Goal: Navigation & Orientation: Go to known website

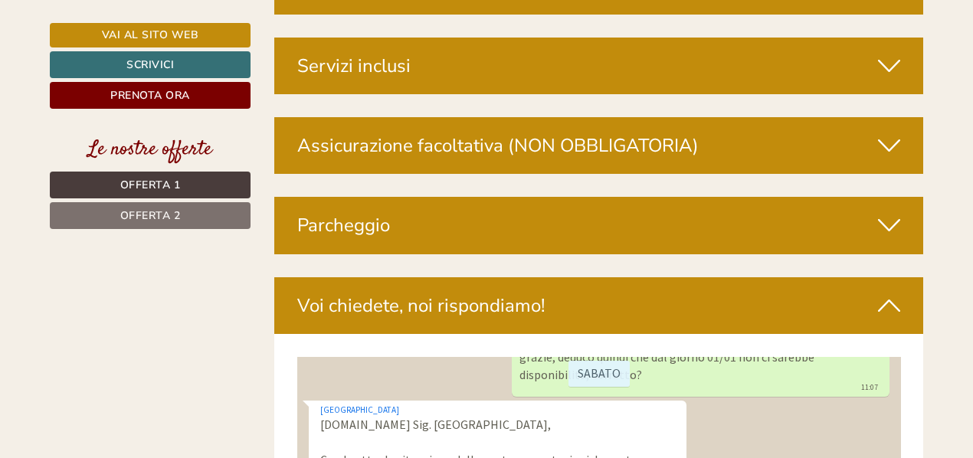
scroll to position [4646, 0]
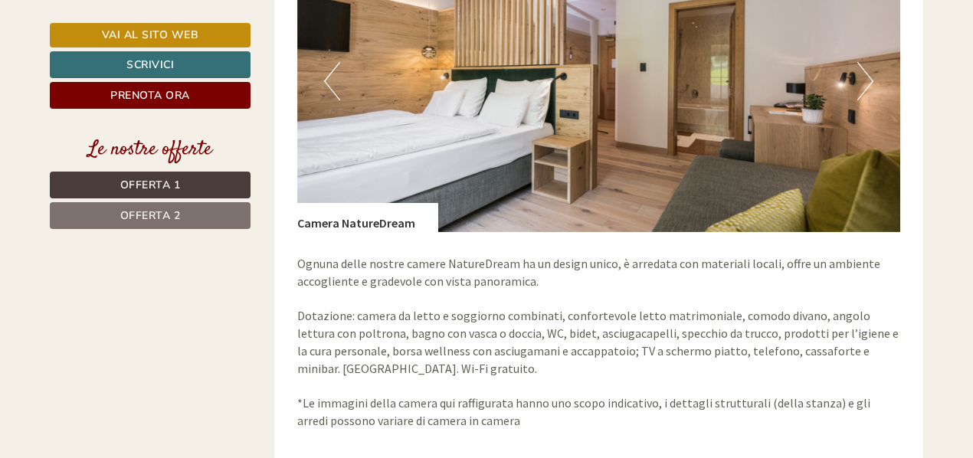
scroll to position [2334, 0]
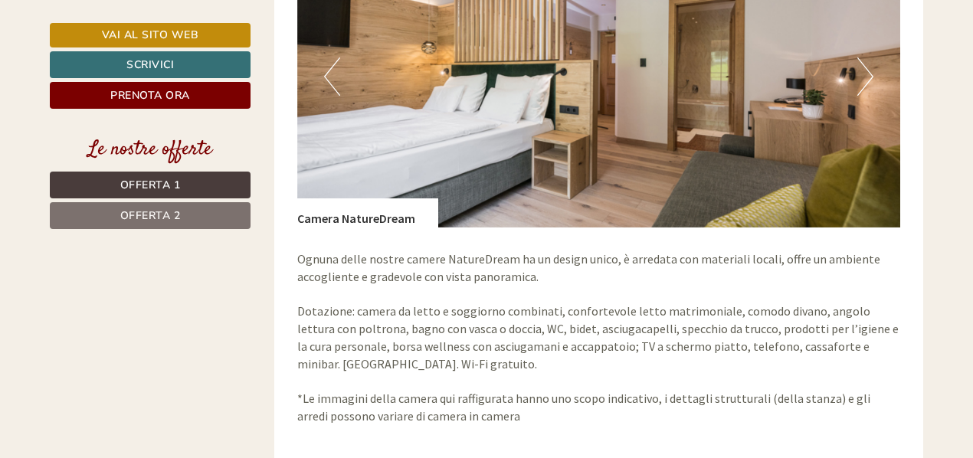
click at [863, 63] on button "Next" at bounding box center [865, 76] width 16 height 38
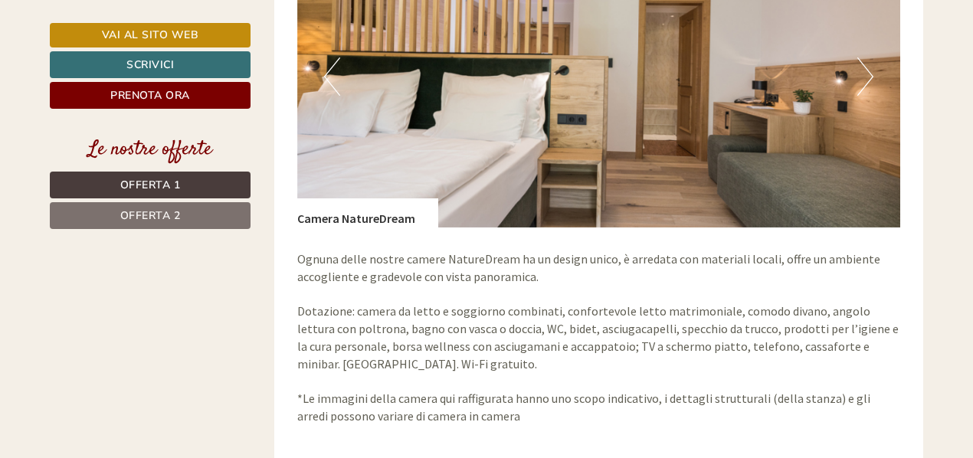
click at [863, 63] on button "Next" at bounding box center [865, 76] width 16 height 38
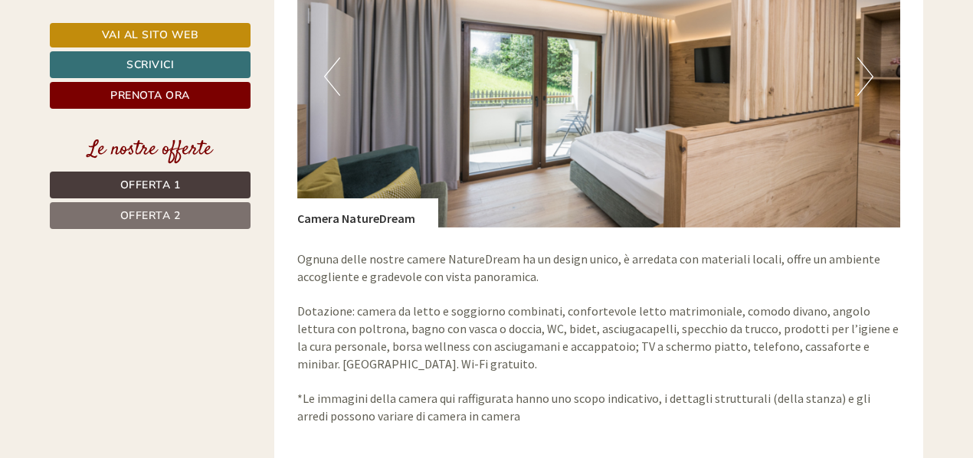
click at [863, 63] on button "Next" at bounding box center [865, 76] width 16 height 38
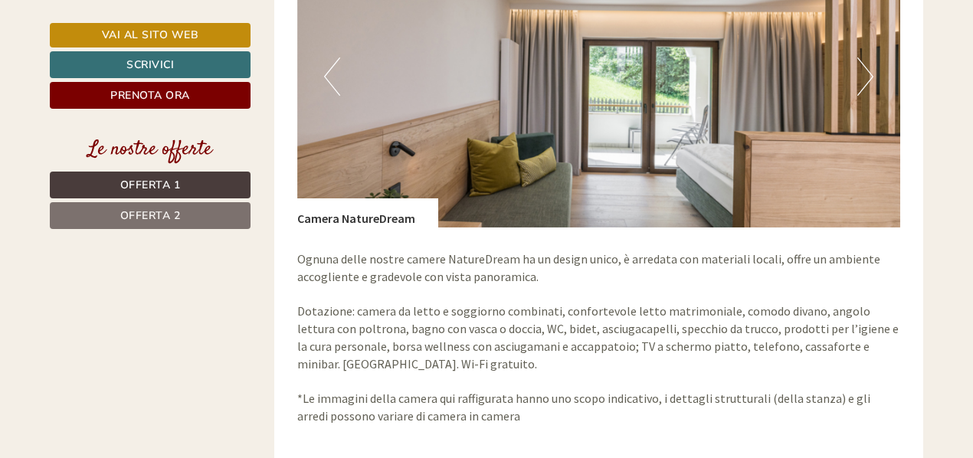
click at [863, 63] on button "Next" at bounding box center [865, 76] width 16 height 38
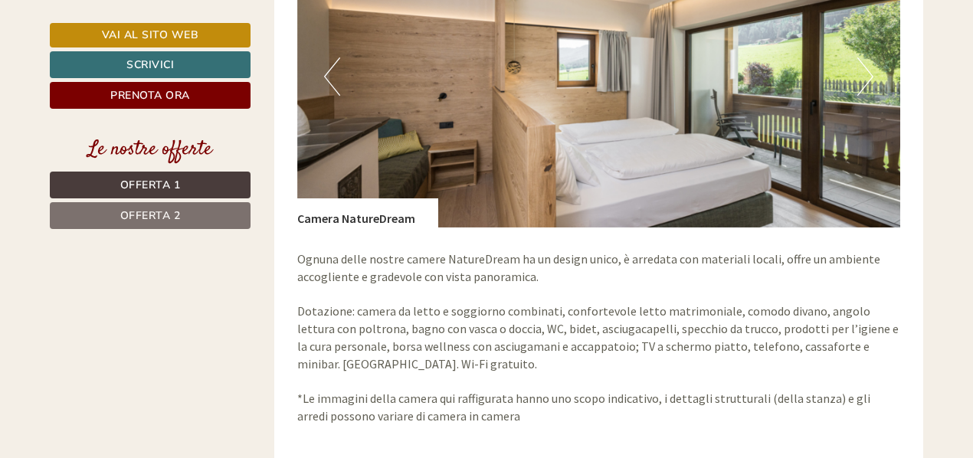
click at [863, 63] on button "Next" at bounding box center [865, 76] width 16 height 38
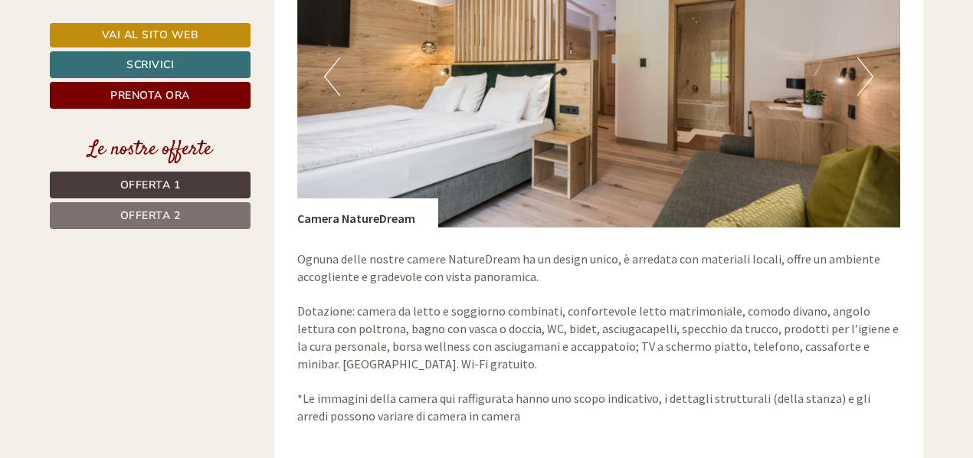
click at [863, 63] on button "Next" at bounding box center [865, 76] width 16 height 38
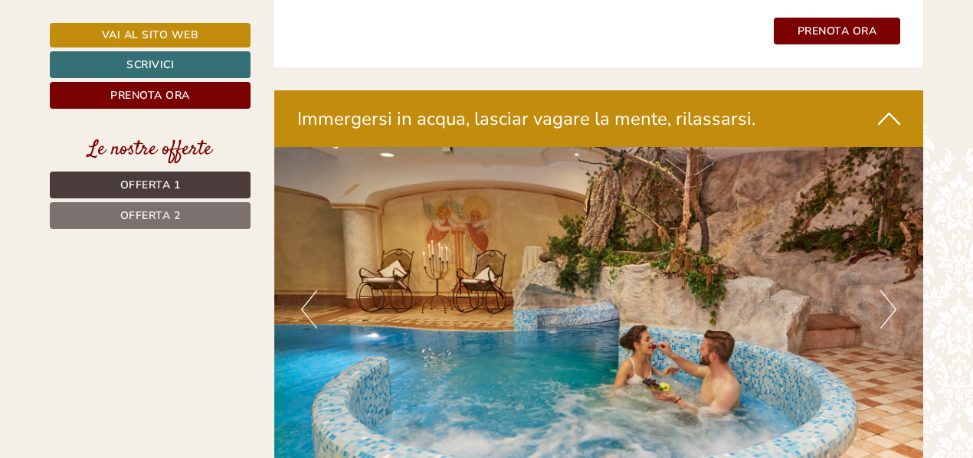
scroll to position [3064, 0]
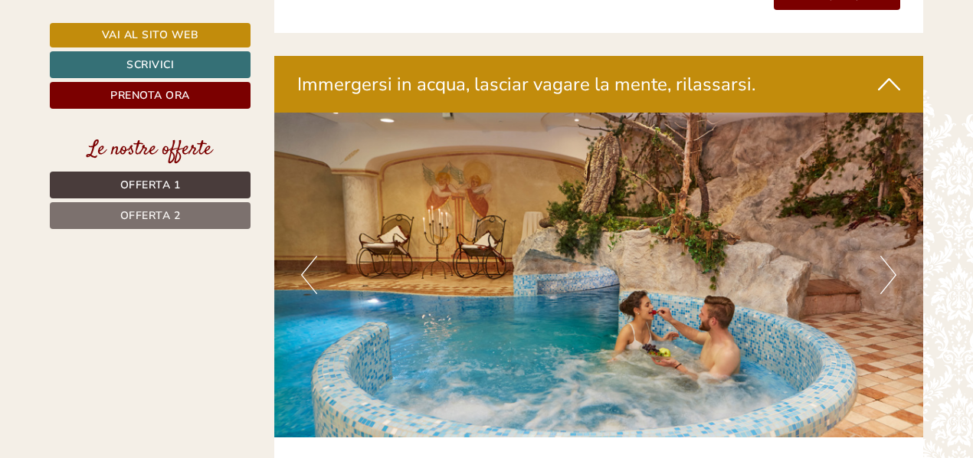
click at [895, 261] on button "Next" at bounding box center [888, 275] width 16 height 38
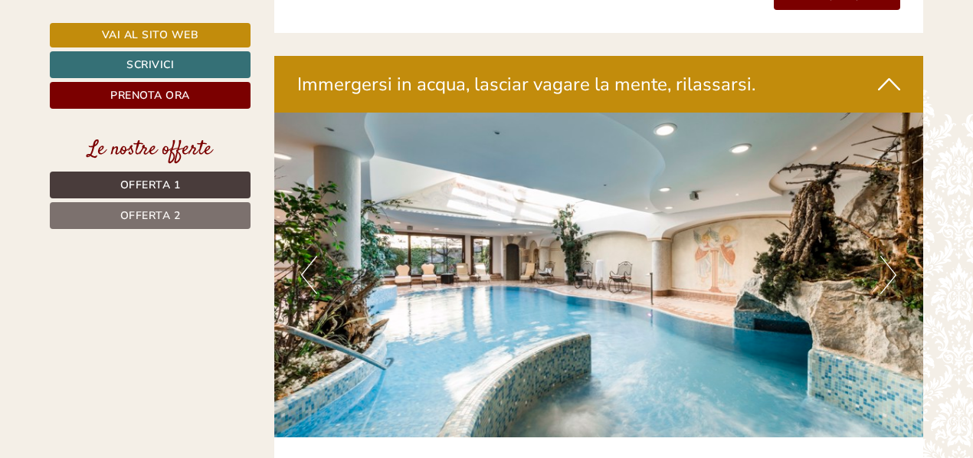
click at [895, 261] on button "Next" at bounding box center [888, 275] width 16 height 38
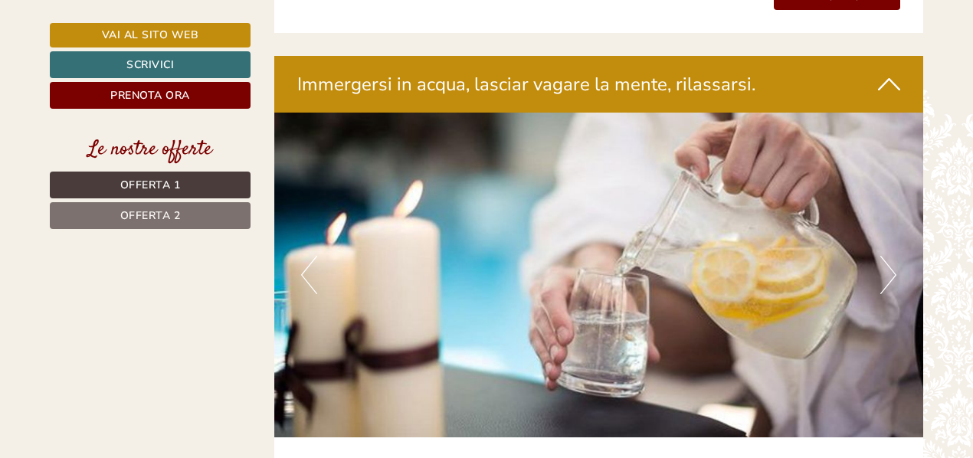
click at [895, 261] on button "Next" at bounding box center [888, 275] width 16 height 38
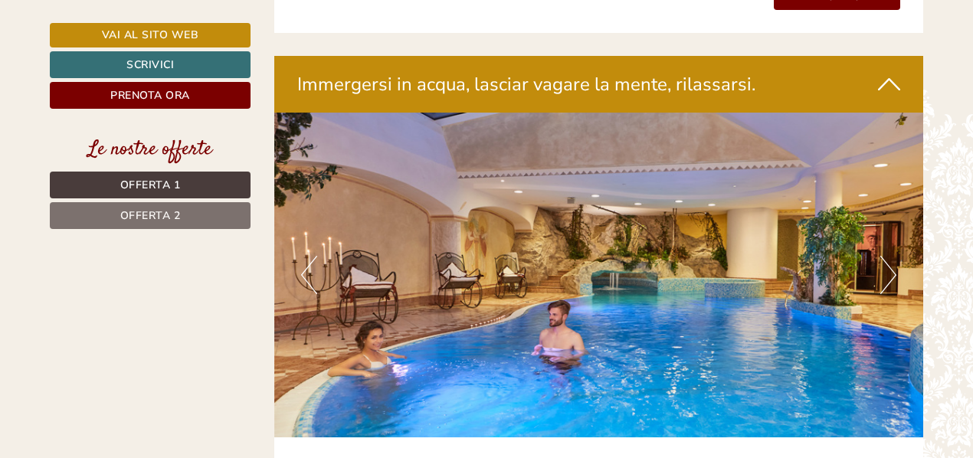
click at [895, 261] on button "Next" at bounding box center [888, 275] width 16 height 38
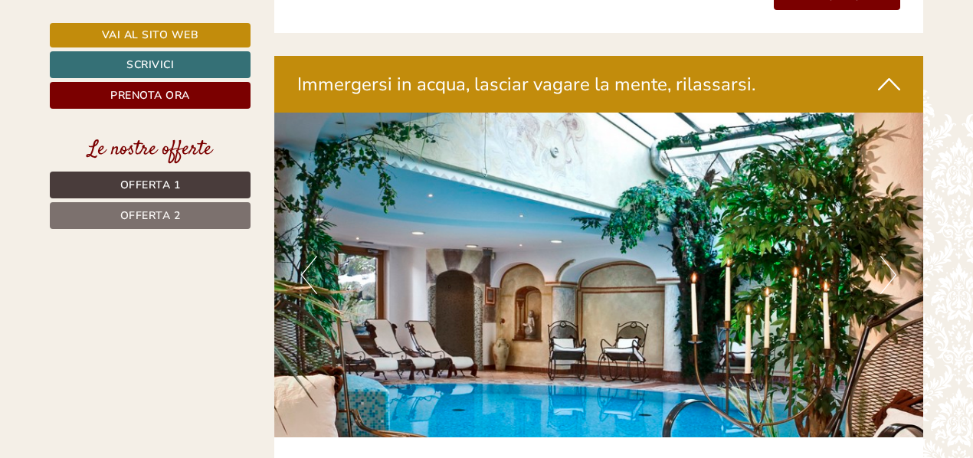
click at [895, 261] on button "Next" at bounding box center [888, 275] width 16 height 38
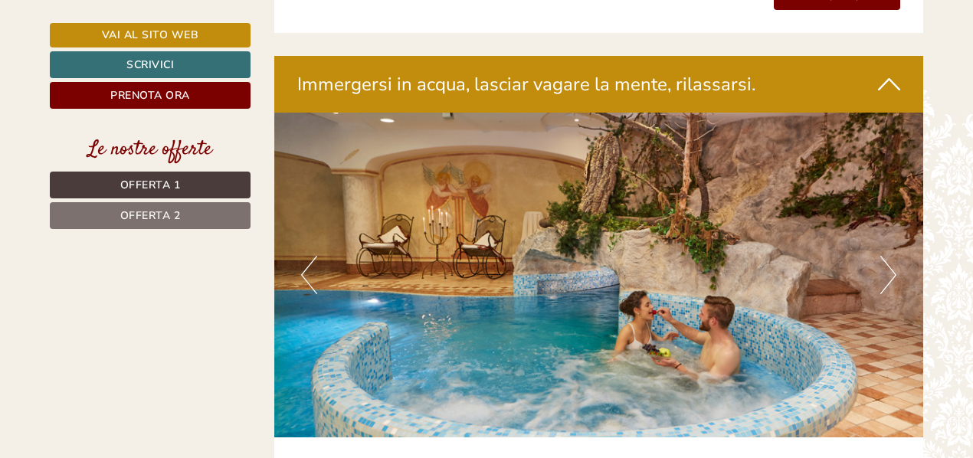
click at [895, 261] on button "Next" at bounding box center [888, 275] width 16 height 38
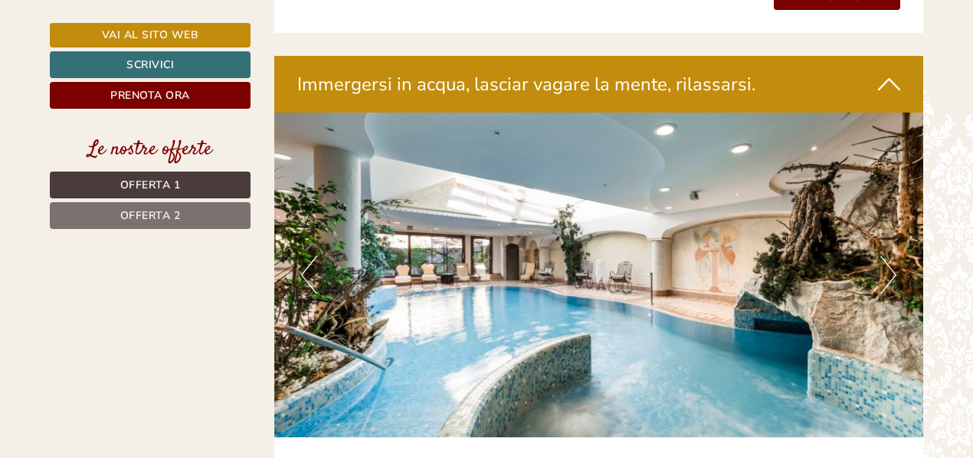
click at [895, 261] on button "Next" at bounding box center [888, 275] width 16 height 38
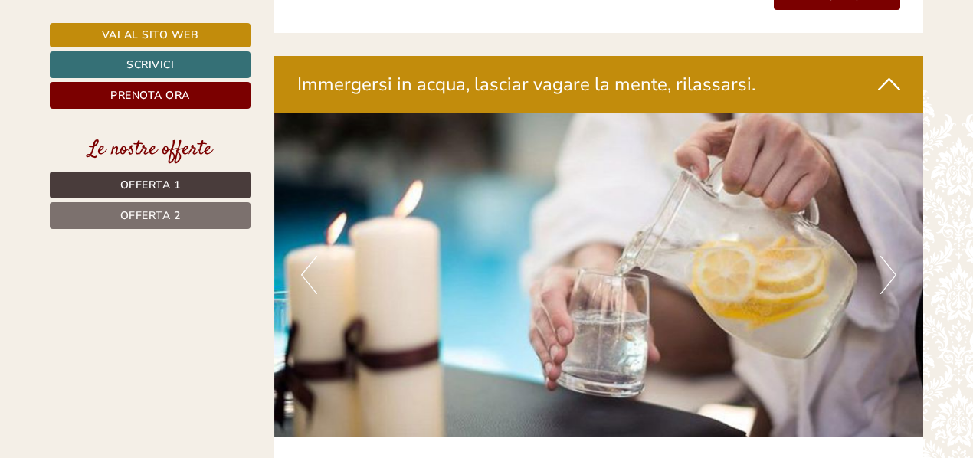
click at [895, 261] on button "Next" at bounding box center [888, 275] width 16 height 38
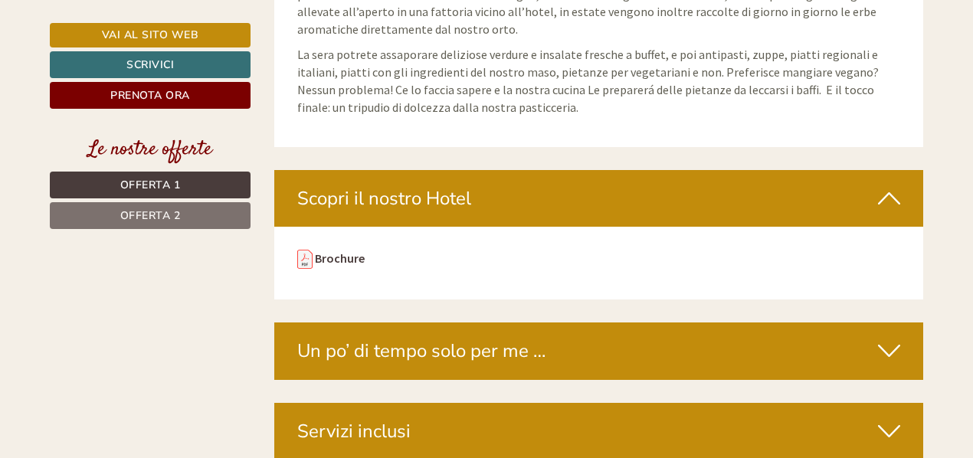
scroll to position [4393, 0]
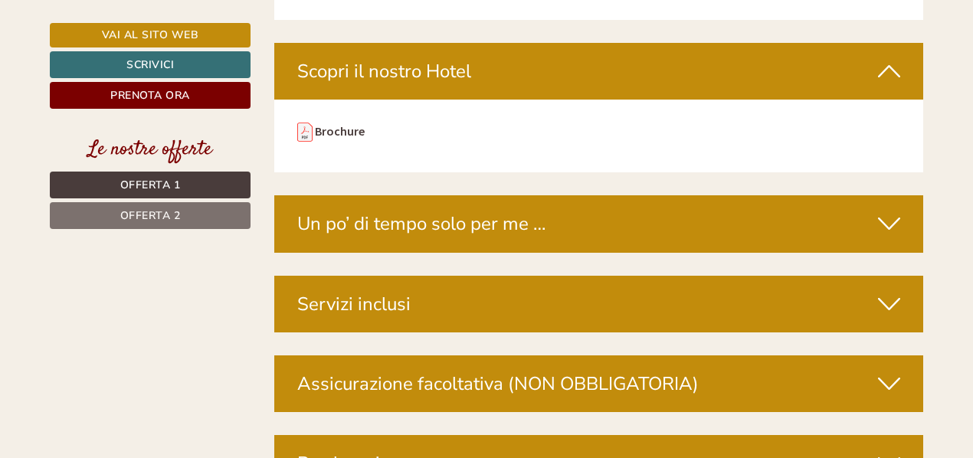
click at [883, 291] on icon at bounding box center [889, 304] width 22 height 26
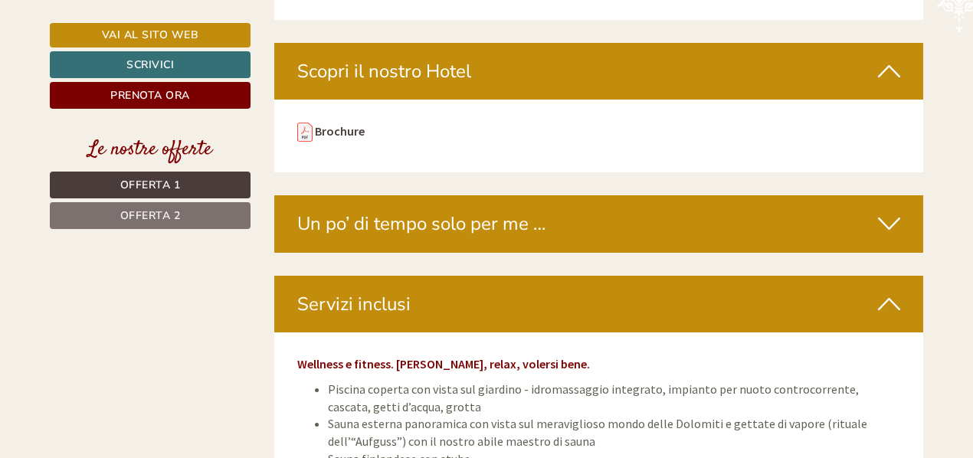
click at [889, 211] on icon at bounding box center [889, 224] width 22 height 26
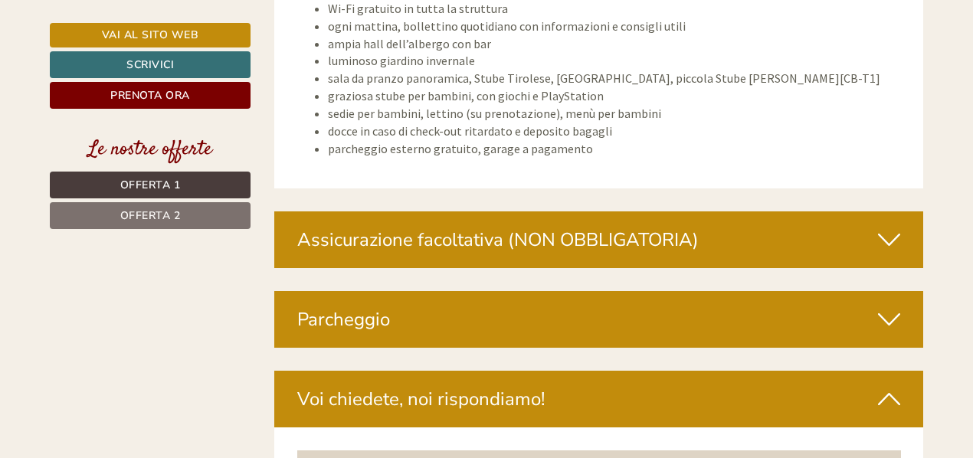
scroll to position [6570, 0]
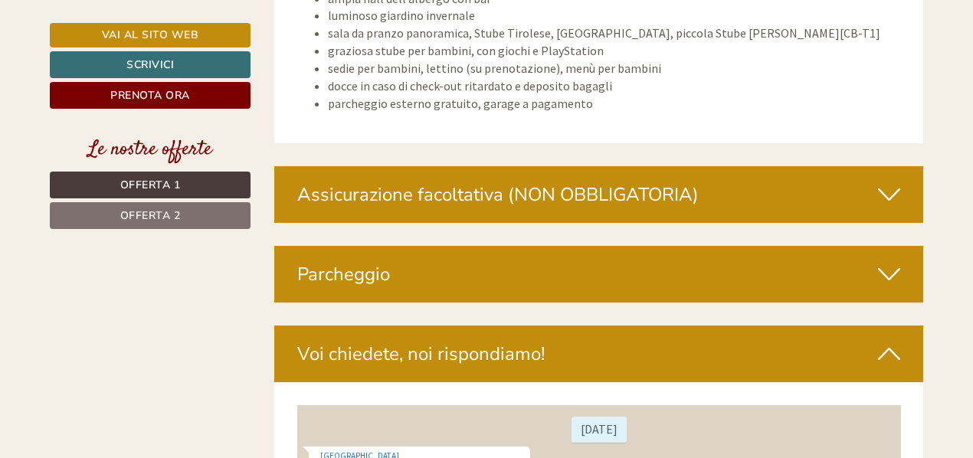
click at [890, 261] on icon at bounding box center [889, 274] width 22 height 26
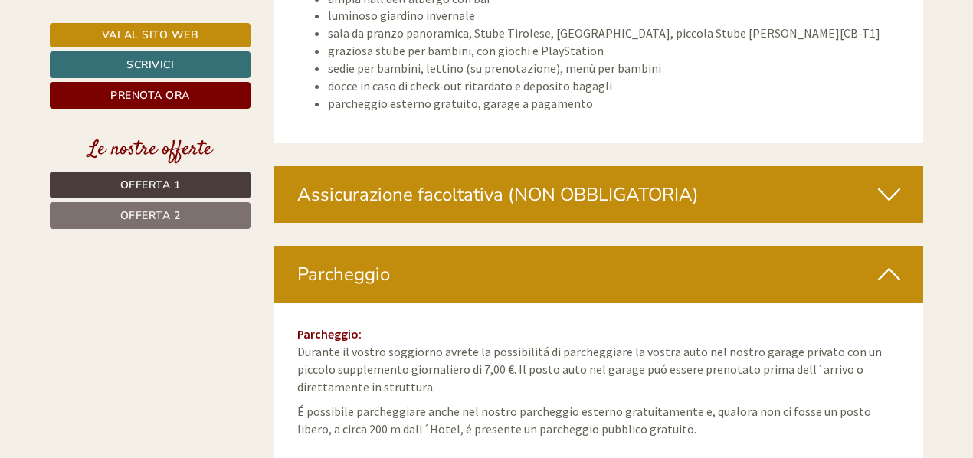
click at [890, 261] on icon at bounding box center [889, 274] width 22 height 26
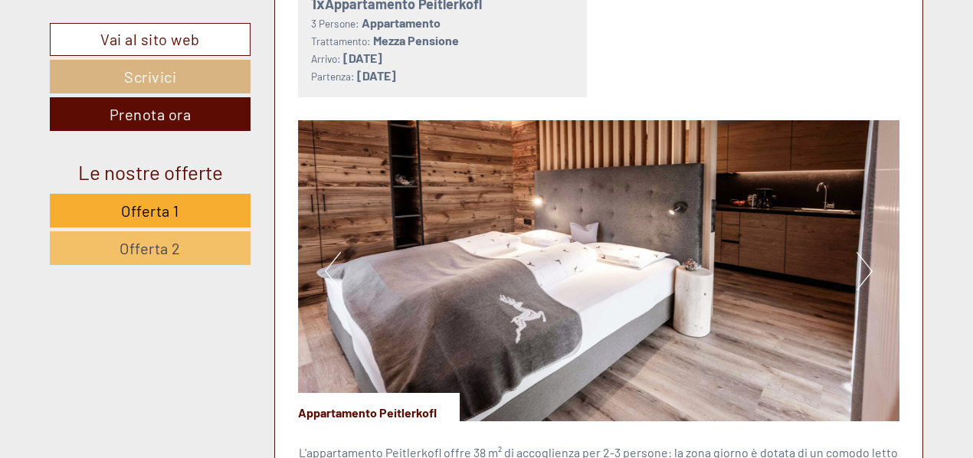
scroll to position [945, 0]
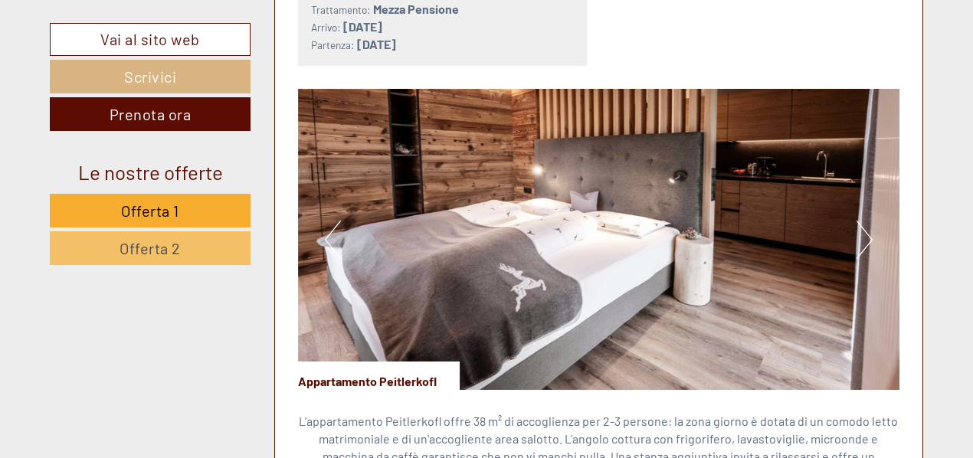
click at [865, 232] on button "Next" at bounding box center [865, 240] width 16 height 38
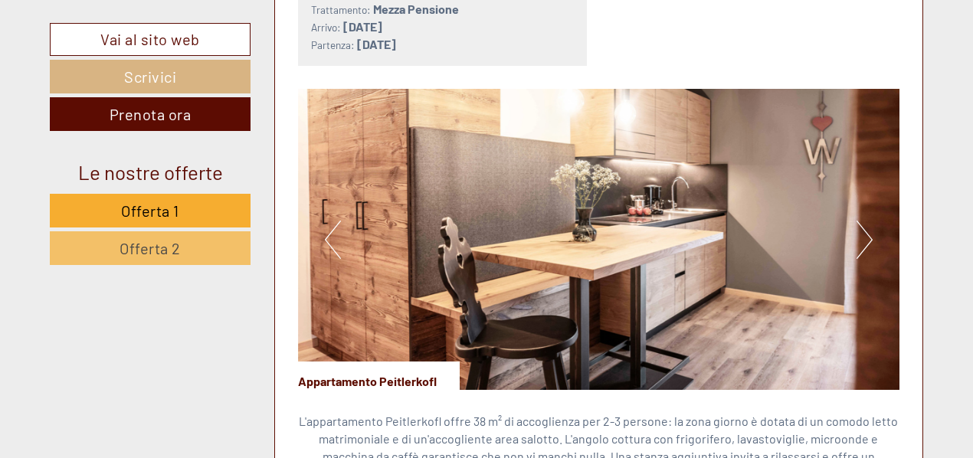
click at [865, 232] on button "Next" at bounding box center [865, 240] width 16 height 38
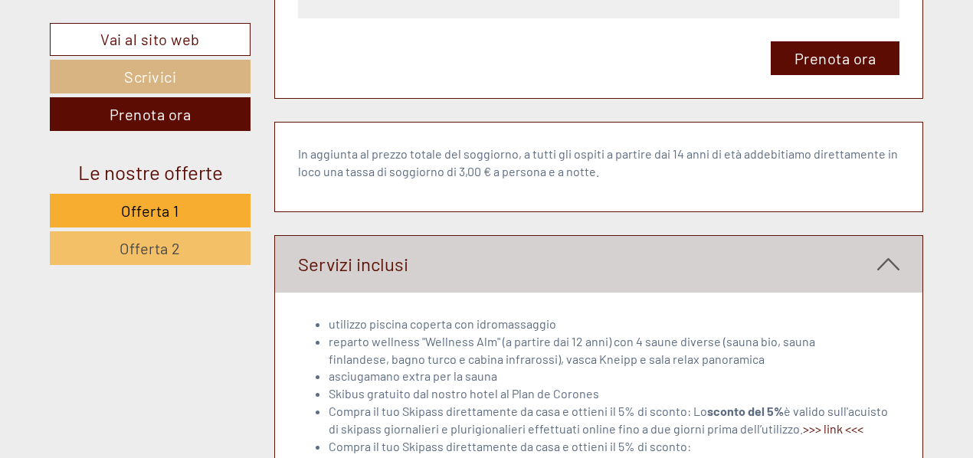
scroll to position [3164, 0]
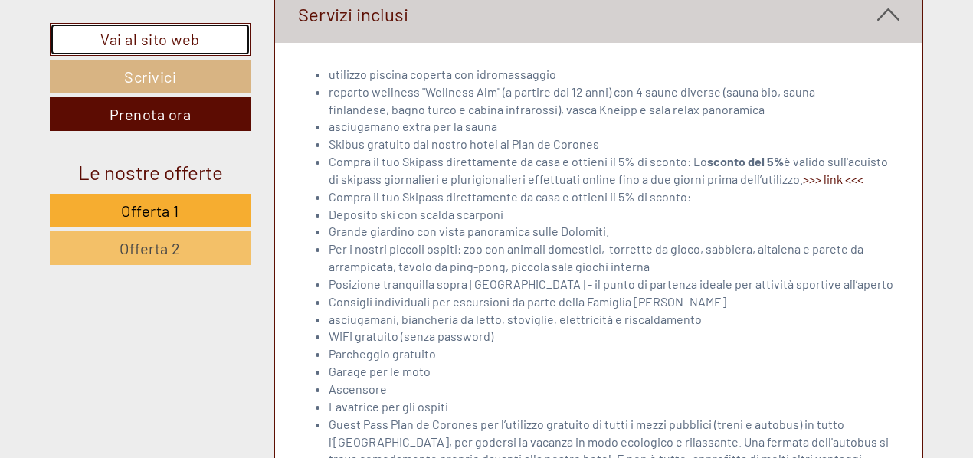
click at [155, 31] on link "Vai al sito web" at bounding box center [150, 39] width 201 height 33
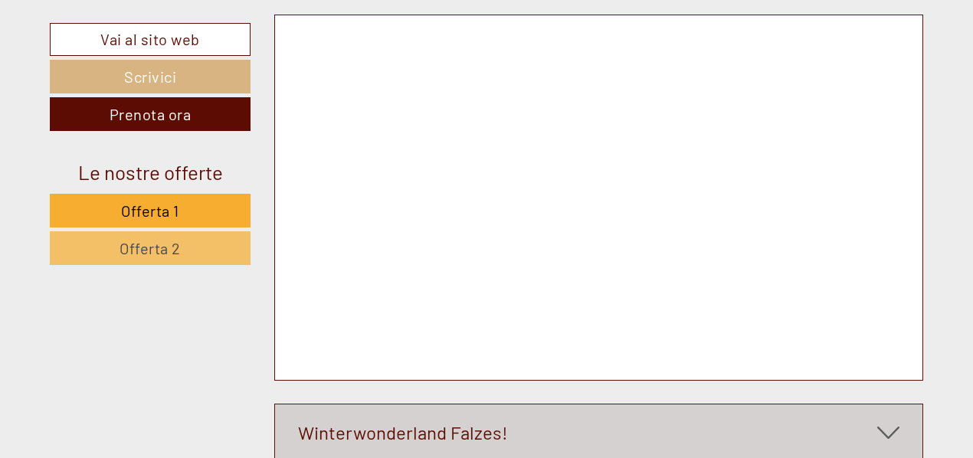
scroll to position [5584, 0]
